Goal: Communication & Community: Participate in discussion

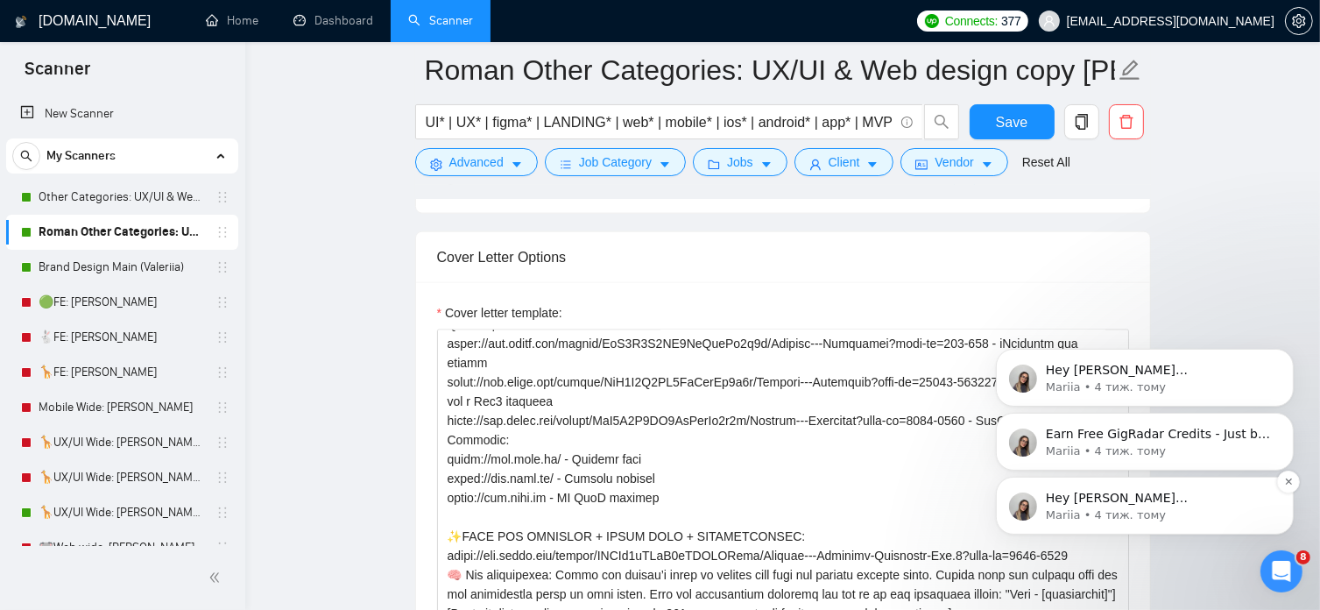
click at [1091, 516] on p "Mariia • 4 тиж. тому" at bounding box center [1158, 514] width 226 height 16
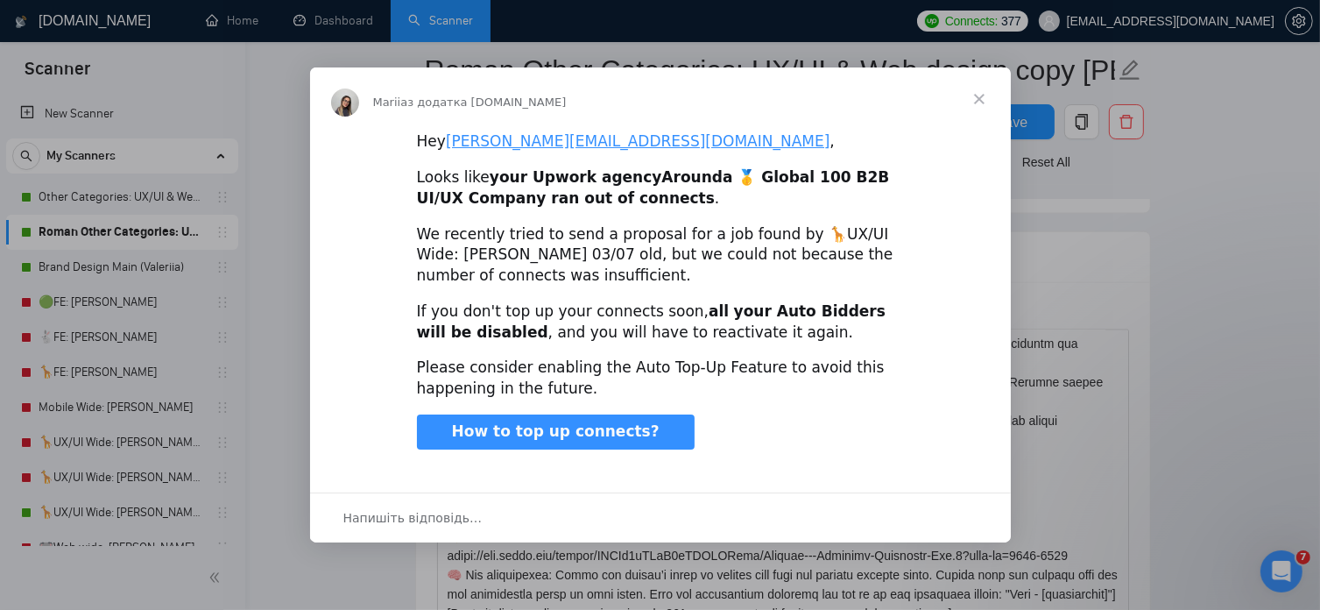
click at [1276, 567] on div "Месенджер Intercom" at bounding box center [660, 305] width 1320 height 610
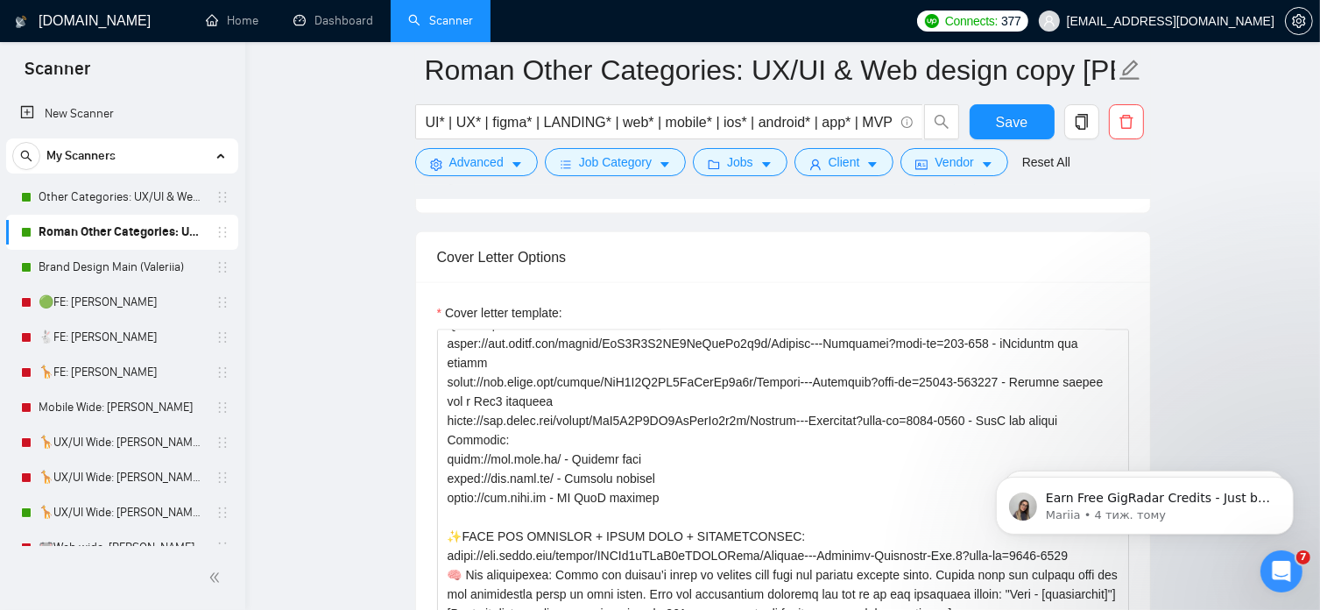
click at [1275, 565] on icon "Відкрити програму для спілкування Intercom" at bounding box center [1281, 570] width 29 height 29
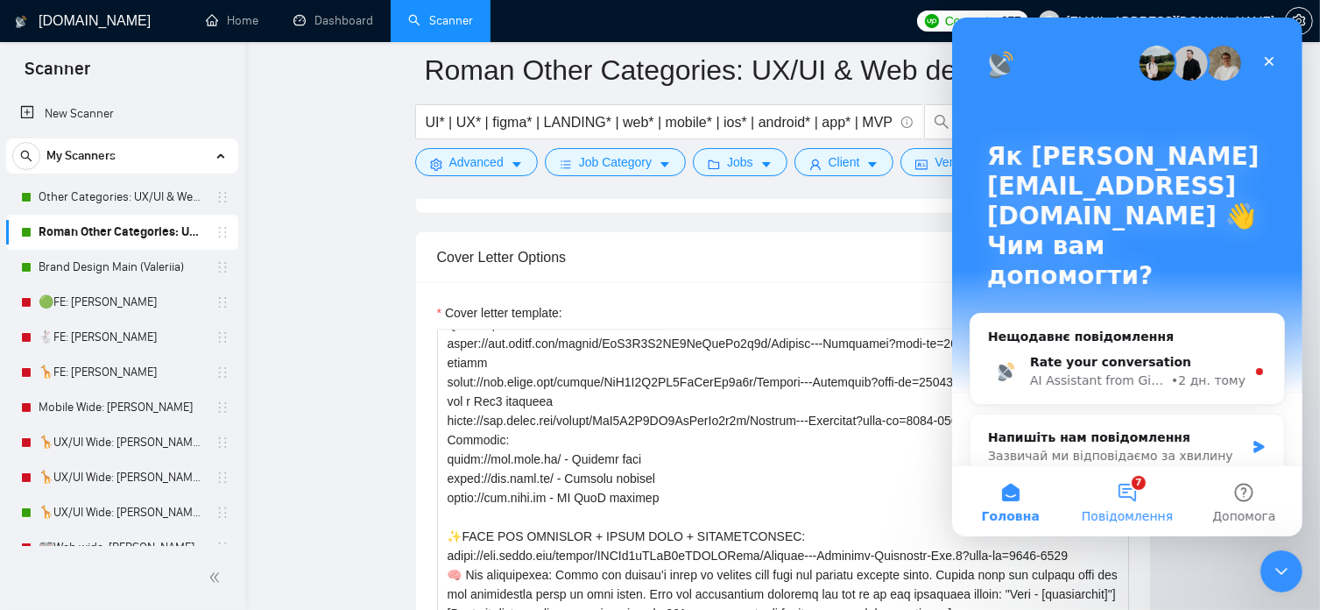
click at [1134, 490] on button "7 Повідомлення" at bounding box center [1126, 501] width 117 height 70
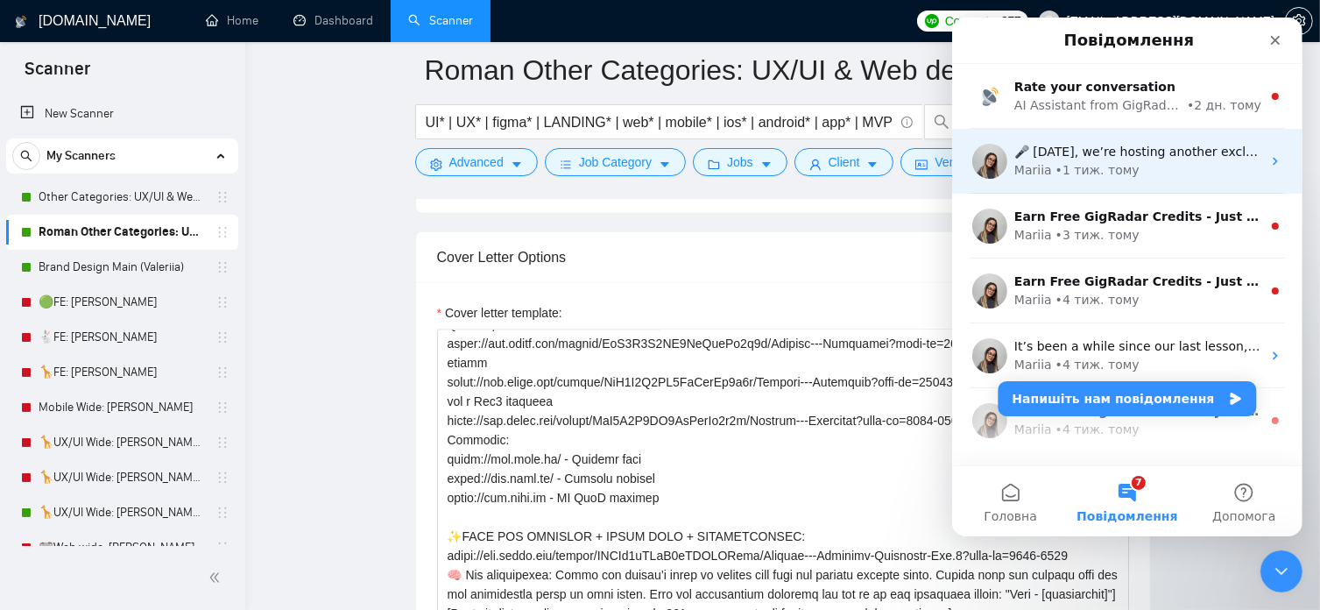
click at [1123, 177] on div "Mariia • 1 тиж. тому" at bounding box center [1137, 170] width 247 height 18
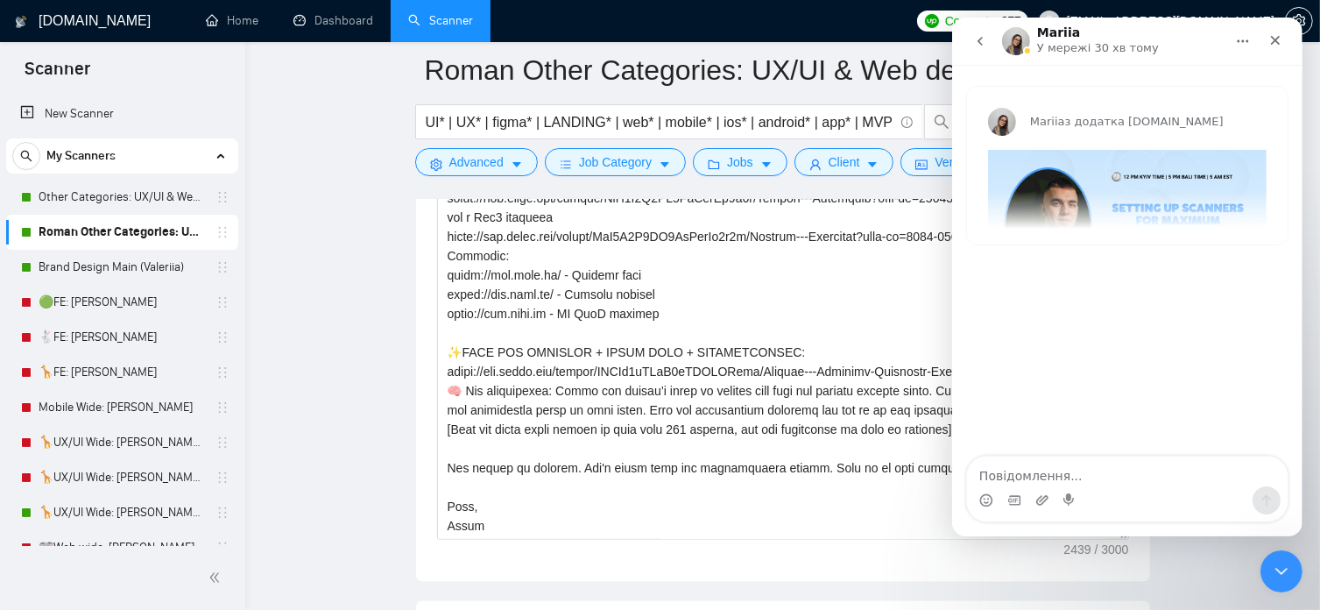
scroll to position [2399, 0]
click at [1144, 173] on img "Mariia каже…" at bounding box center [1126, 229] width 279 height 158
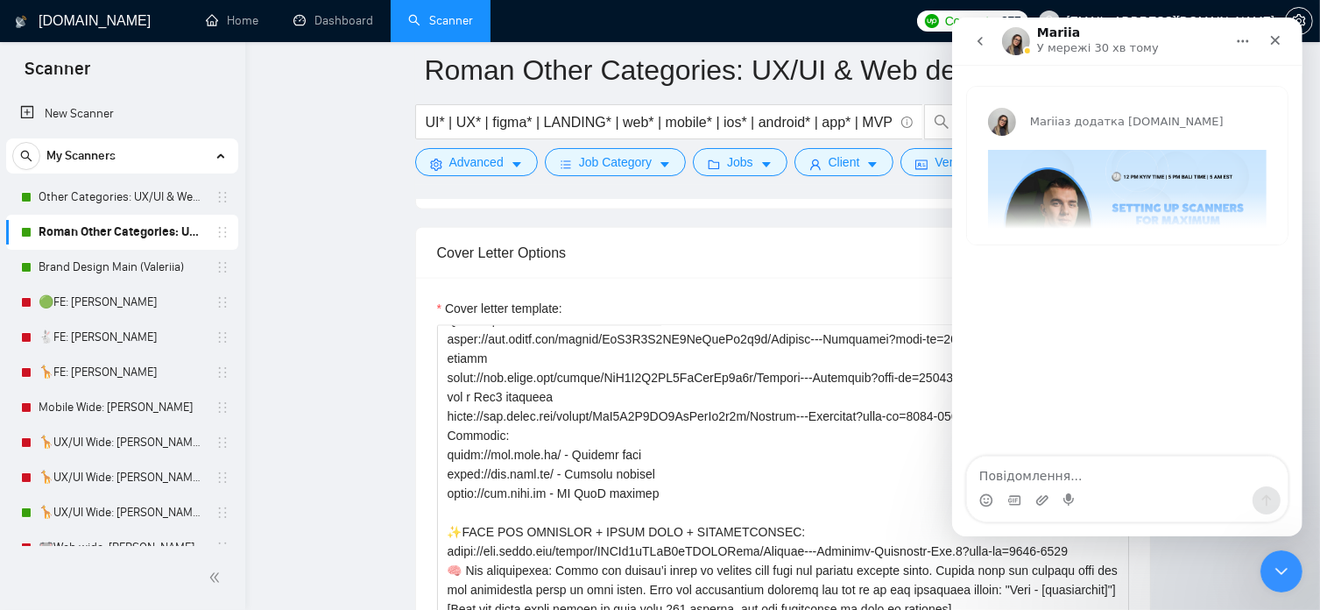
scroll to position [2217, 0]
click at [1275, 39] on icon "Закрити" at bounding box center [1275, 41] width 10 height 10
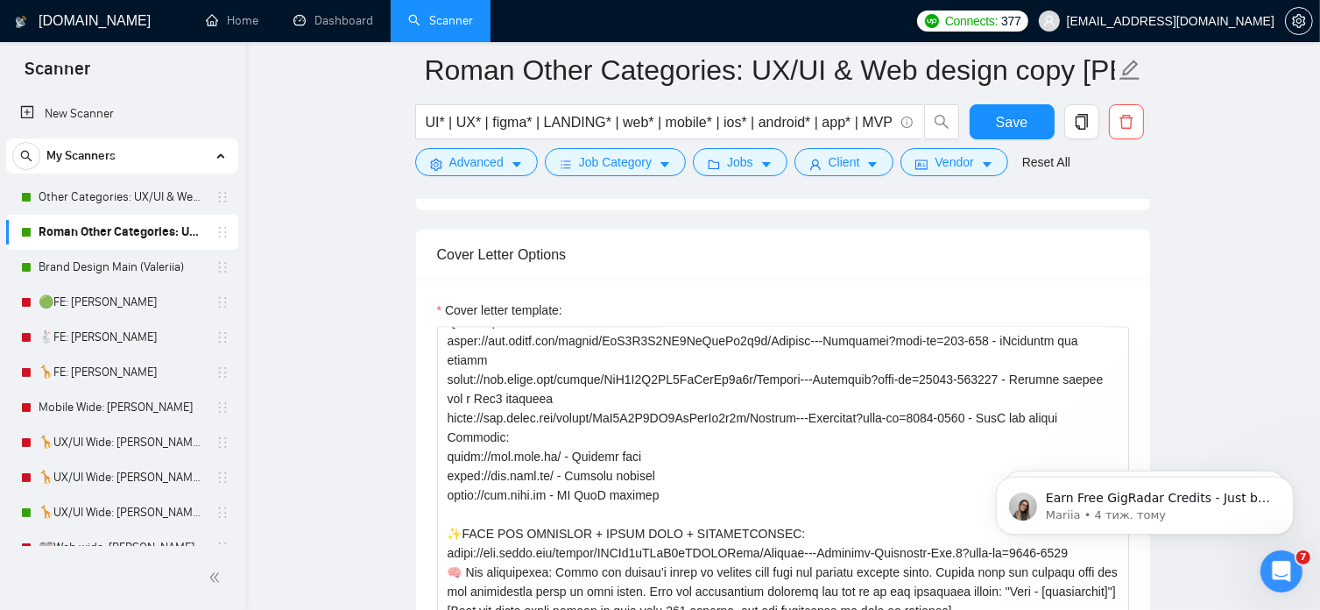
scroll to position [0, 0]
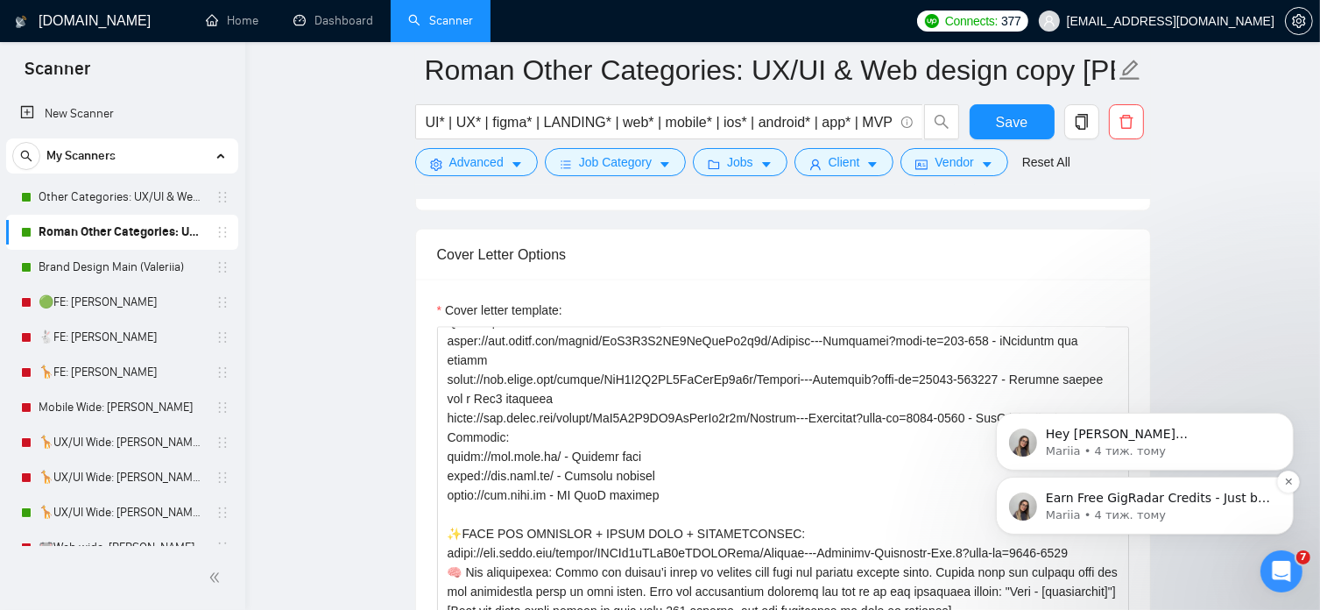
click at [1204, 497] on p "Earn Free GigRadar Credits - Just by Sharing Your Story! 💬 Want more credits fo…" at bounding box center [1158, 498] width 226 height 18
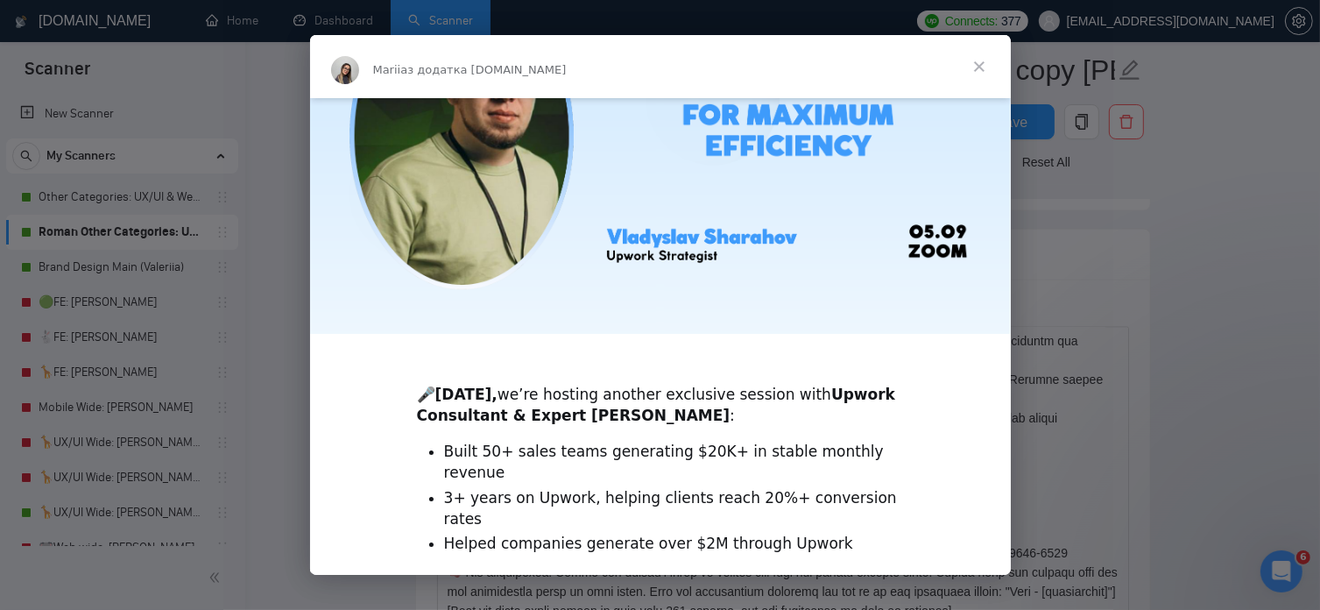
scroll to position [413, 0]
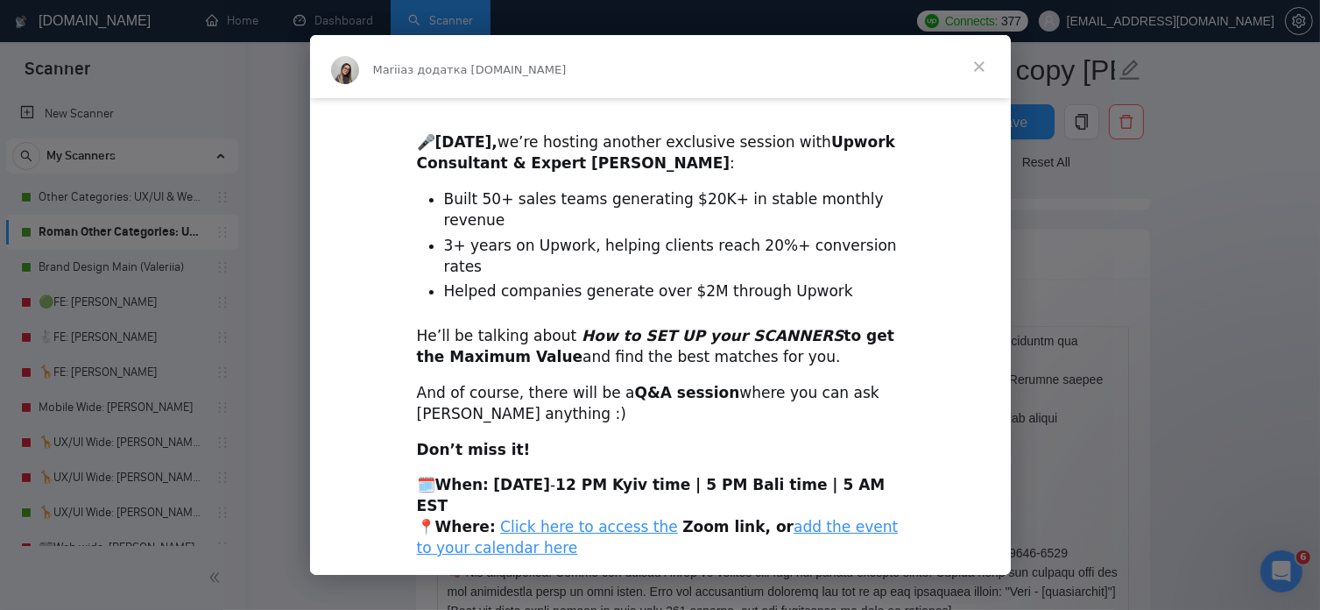
click at [982, 66] on span "Закрити" at bounding box center [979, 66] width 63 height 63
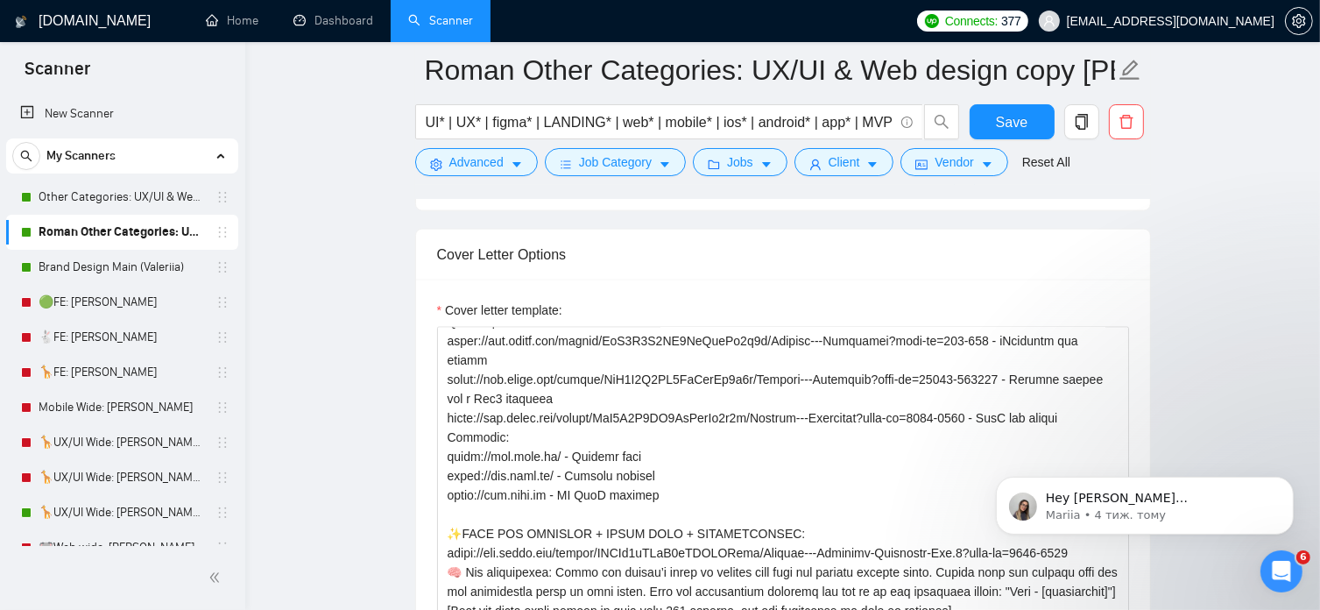
scroll to position [0, 0]
